Goal: Information Seeking & Learning: Learn about a topic

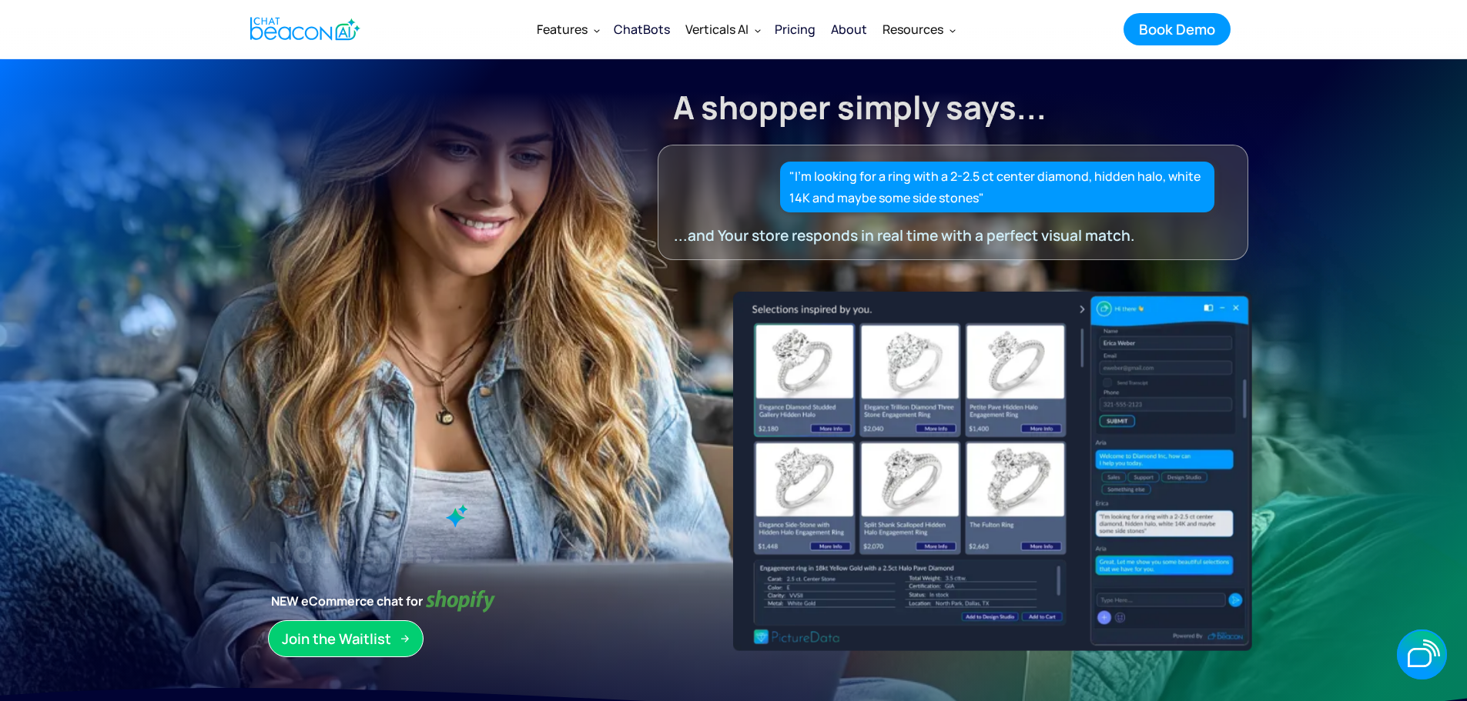
click at [785, 30] on div "Pricing" at bounding box center [795, 29] width 41 height 22
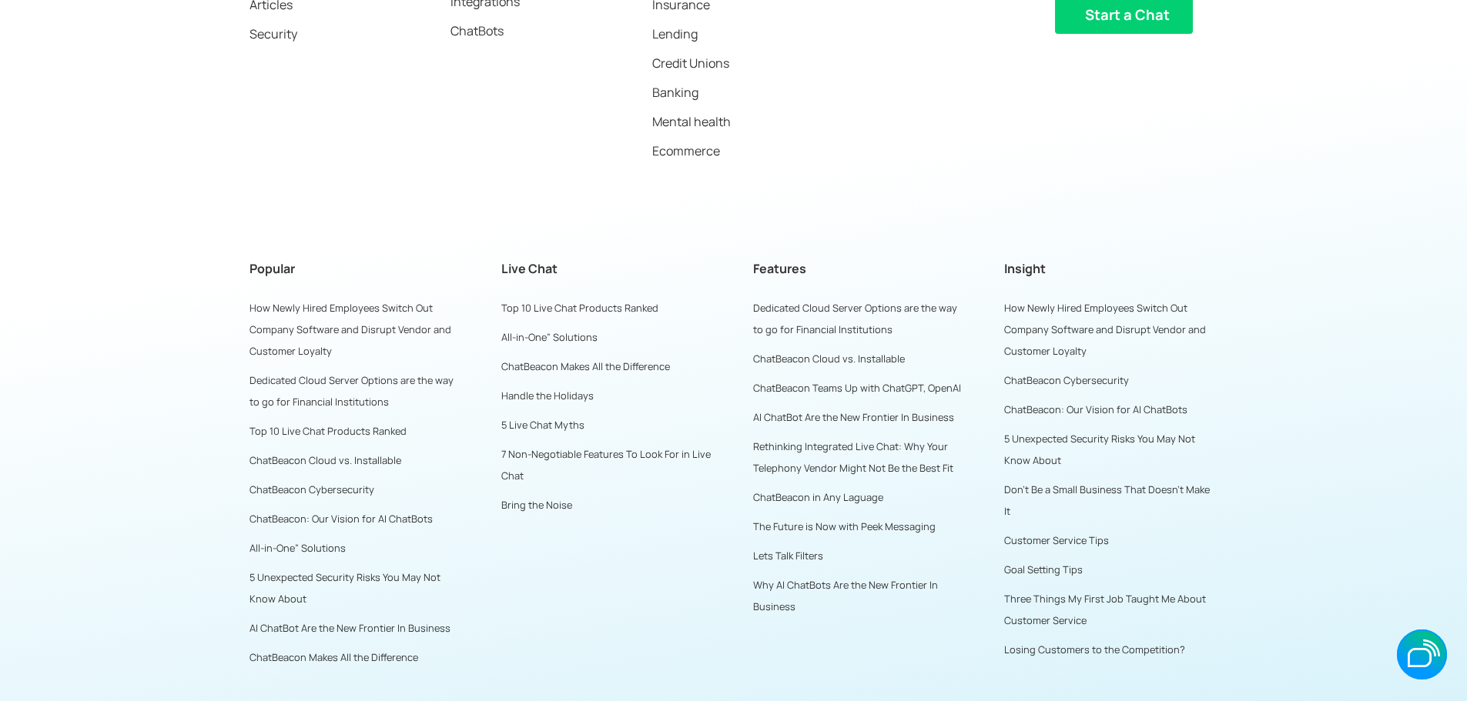
scroll to position [4695, 0]
